Goal: Transaction & Acquisition: Purchase product/service

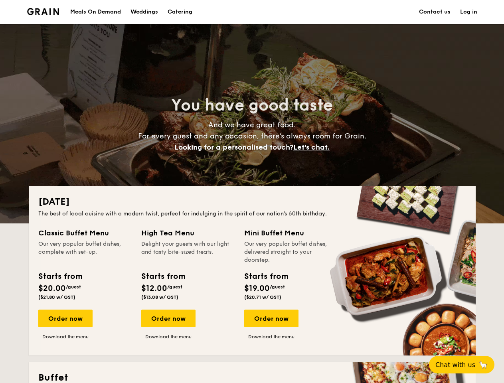
click at [252, 192] on div "[DATE] The best of local cuisine with a modern twist, perfect for indulging in …" at bounding box center [252, 271] width 447 height 170
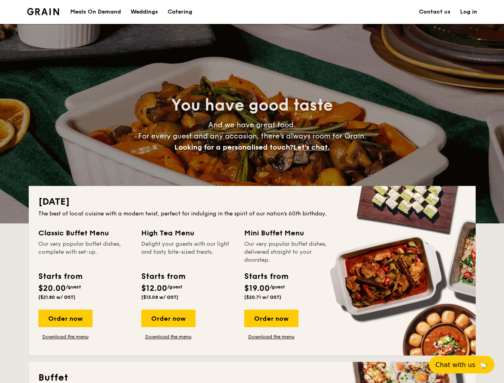
click at [469, 12] on link "Log in" at bounding box center [468, 12] width 17 height 24
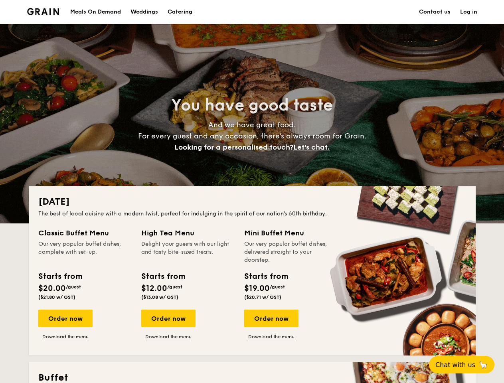
click at [314, 147] on span "Let's chat." at bounding box center [312, 147] width 36 height 9
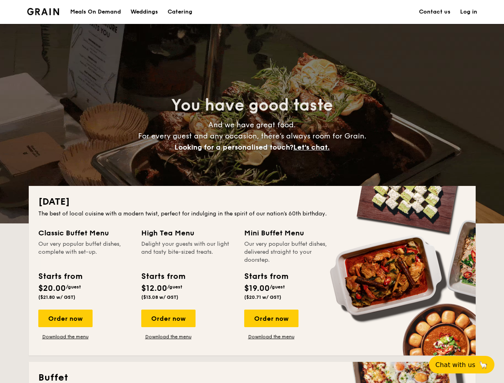
click at [65, 319] on div "Order now" at bounding box center [65, 319] width 54 height 18
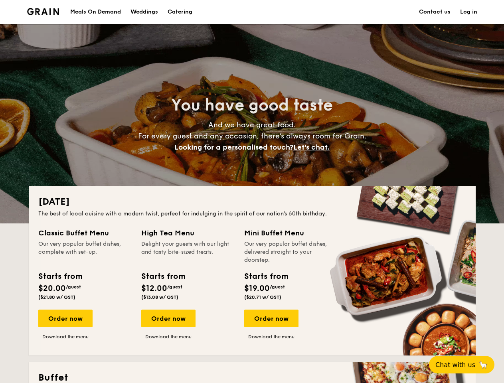
click at [168, 319] on div "Order now" at bounding box center [168, 319] width 54 height 18
click at [271, 319] on div "Order now" at bounding box center [271, 319] width 54 height 18
click at [466, 365] on span "Chat with us" at bounding box center [456, 365] width 40 height 8
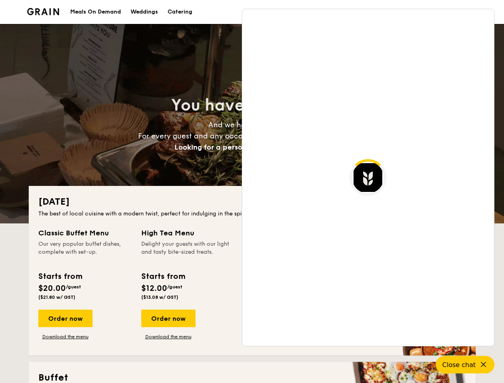
scroll to position [1547, 0]
